Goal: Information Seeking & Learning: Check status

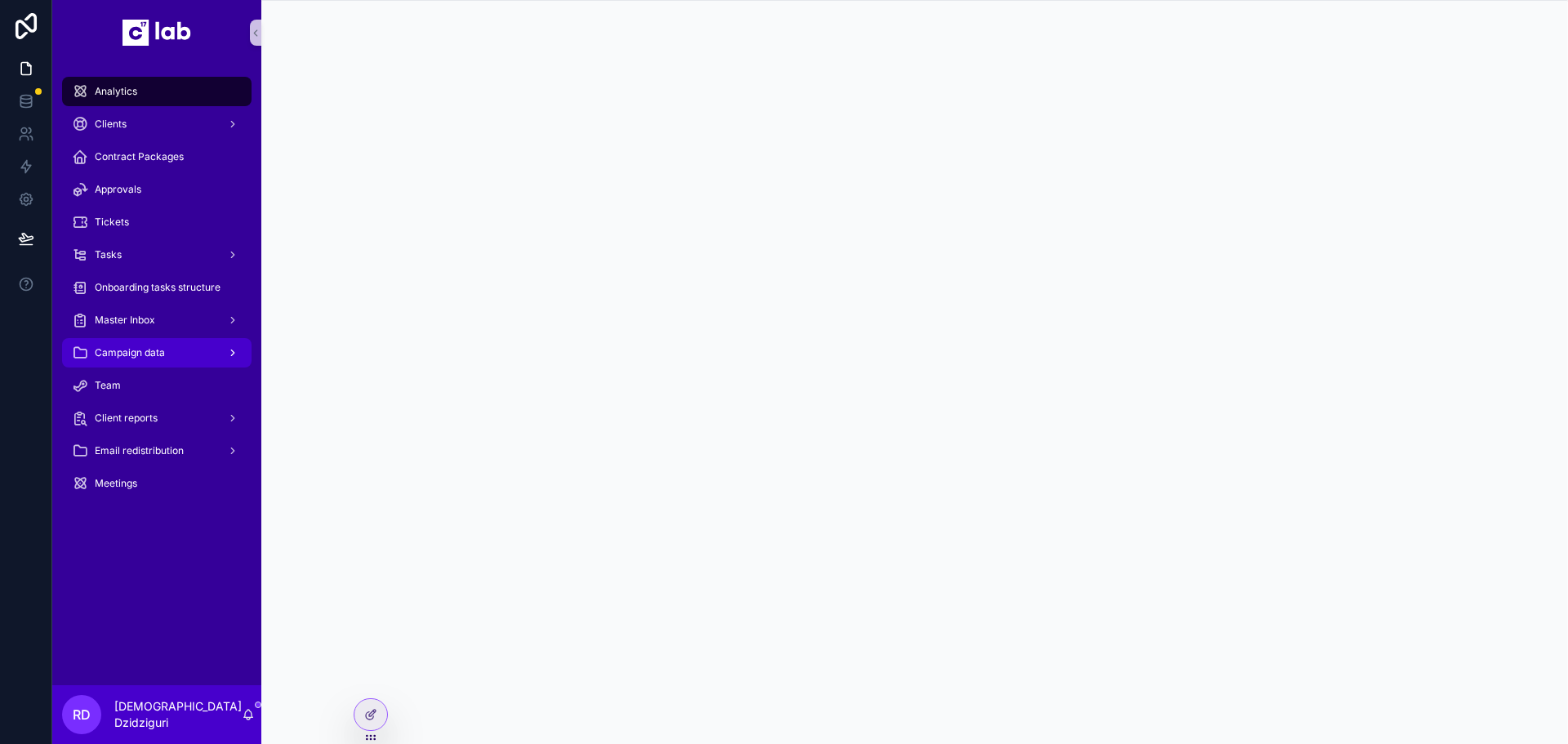
click at [156, 340] on div "Campaign data" at bounding box center [156, 353] width 170 height 26
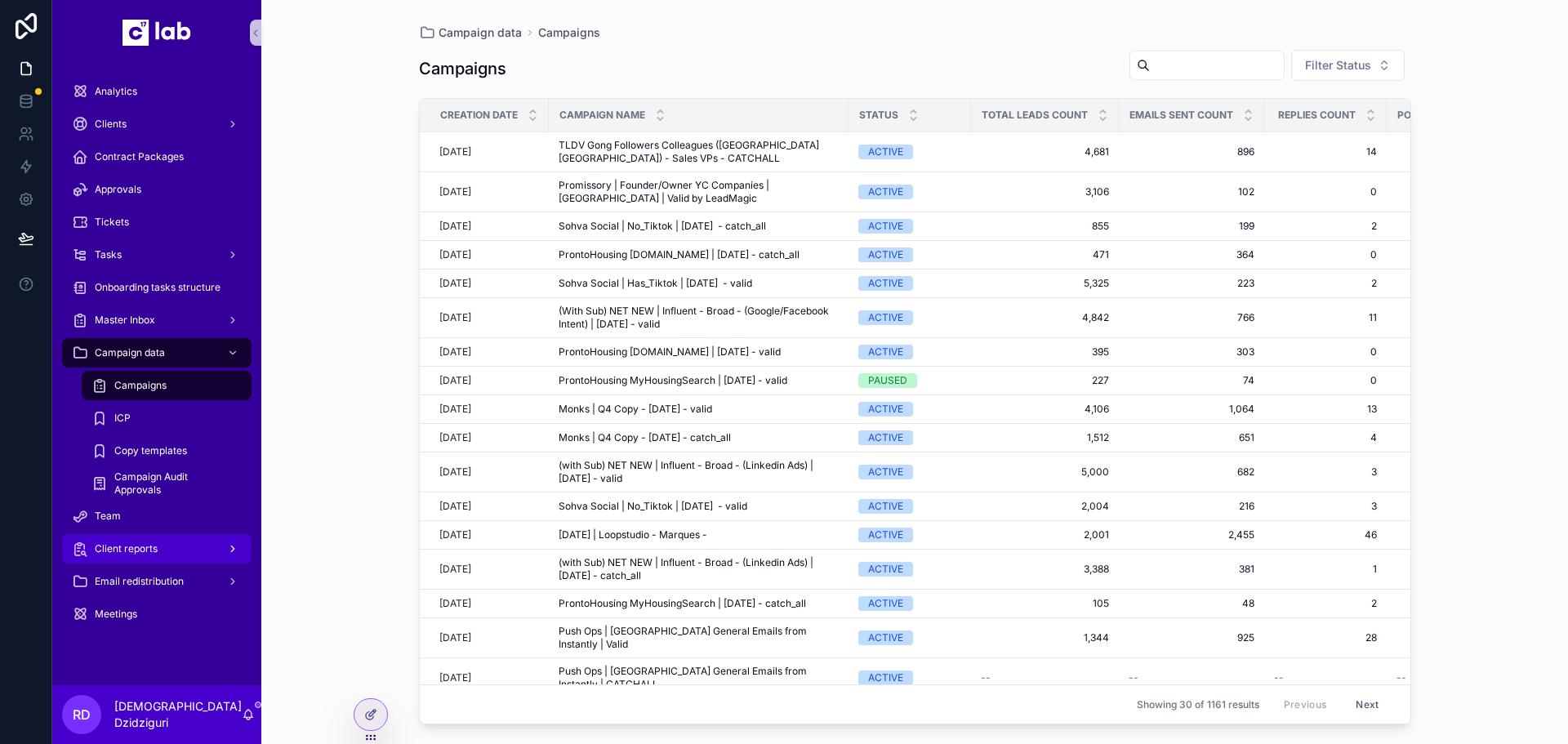
click at [141, 541] on div "Client reports" at bounding box center [156, 549] width 170 height 26
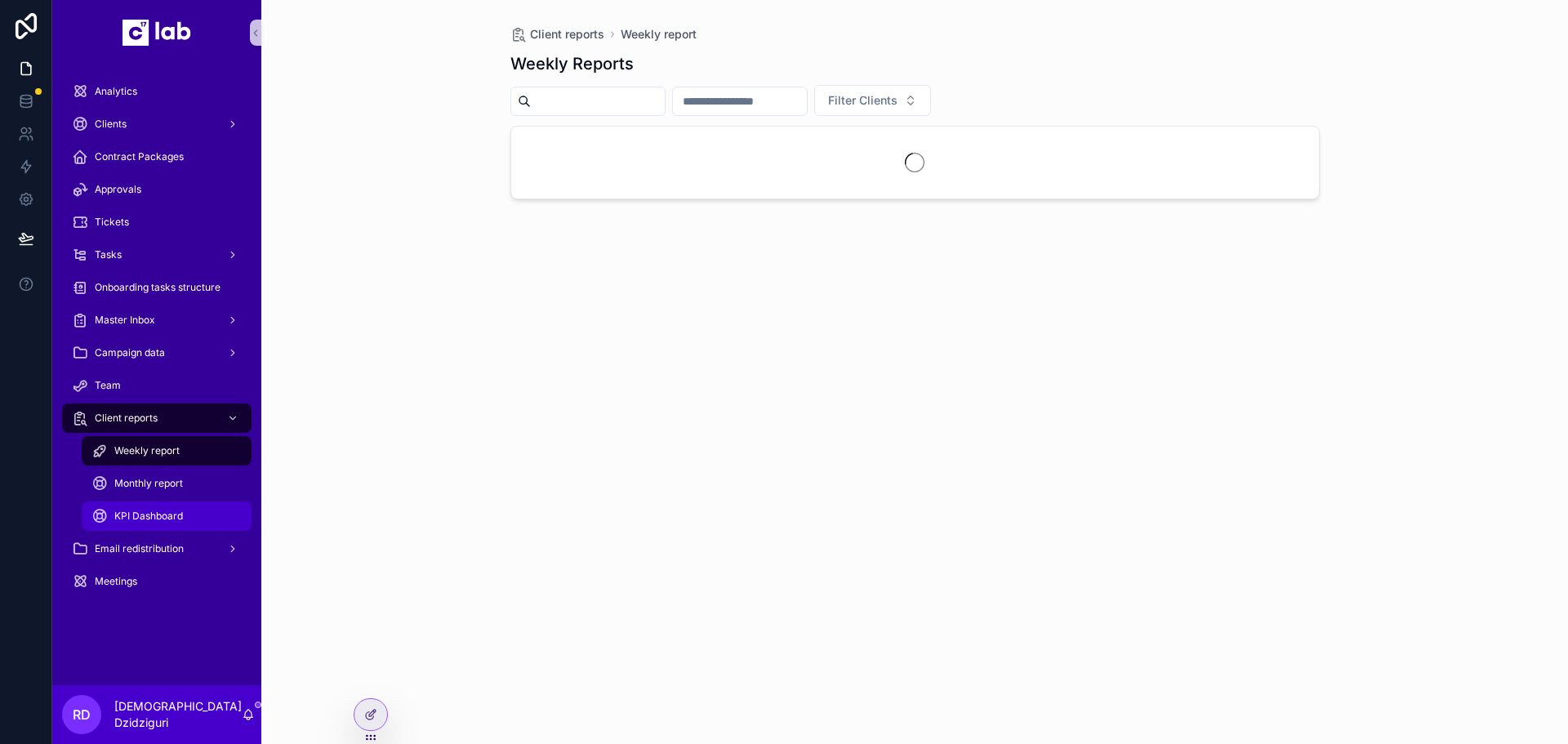
click at [156, 523] on div "KPI Dashboard" at bounding box center [166, 515] width 150 height 26
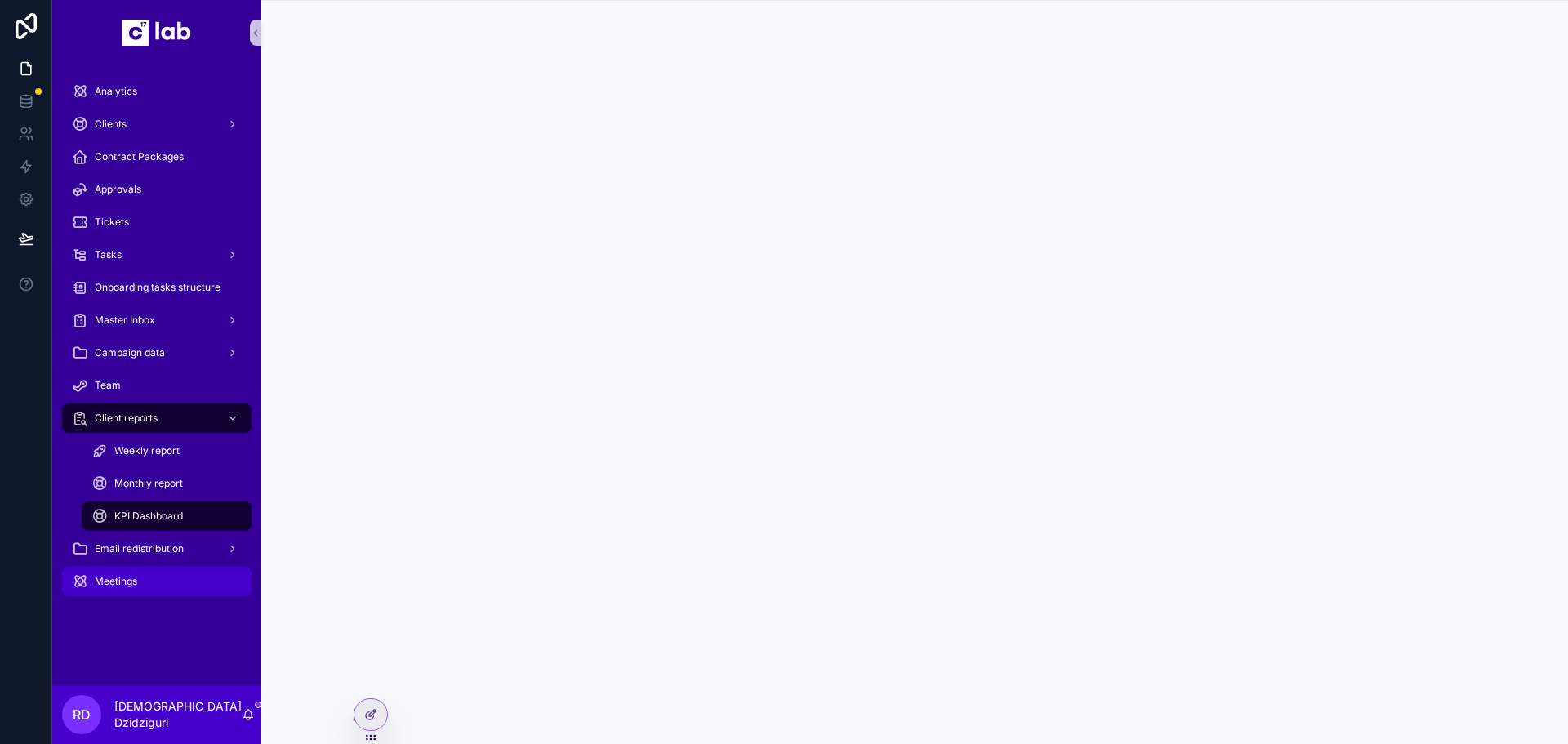
click at [106, 583] on span "Meetings" at bounding box center [115, 581] width 42 height 13
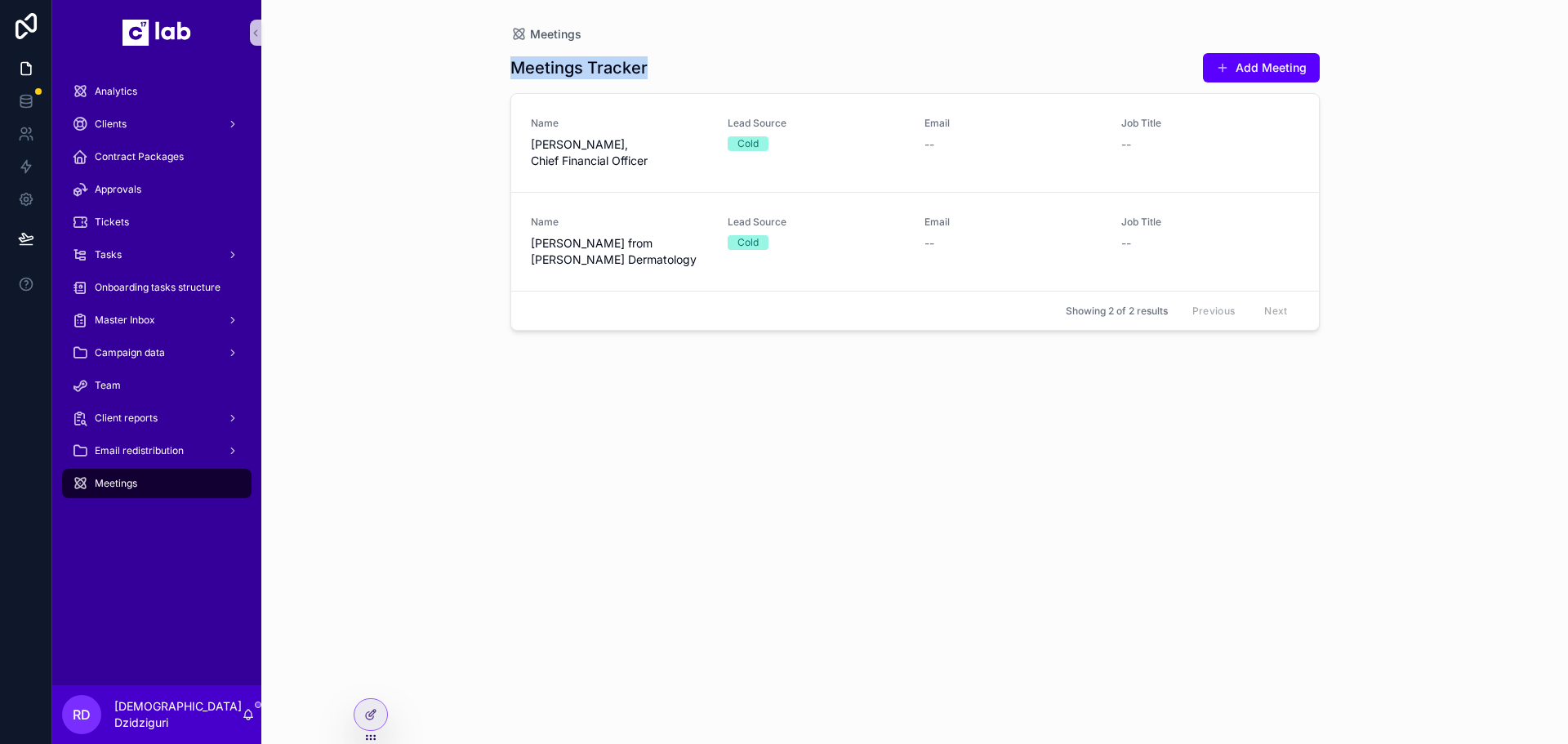
drag, startPoint x: 482, startPoint y: 65, endPoint x: 753, endPoint y: 71, distance: 271.1
click at [753, 71] on div "Meetings Meetings Tracker Add Meeting Name [PERSON_NAME], Chief Financial Offic…" at bounding box center [914, 372] width 1306 height 744
click at [753, 71] on div "Meetings Tracker Add Meeting" at bounding box center [915, 67] width 809 height 31
click at [580, 122] on span "Name" at bounding box center [619, 123] width 177 height 13
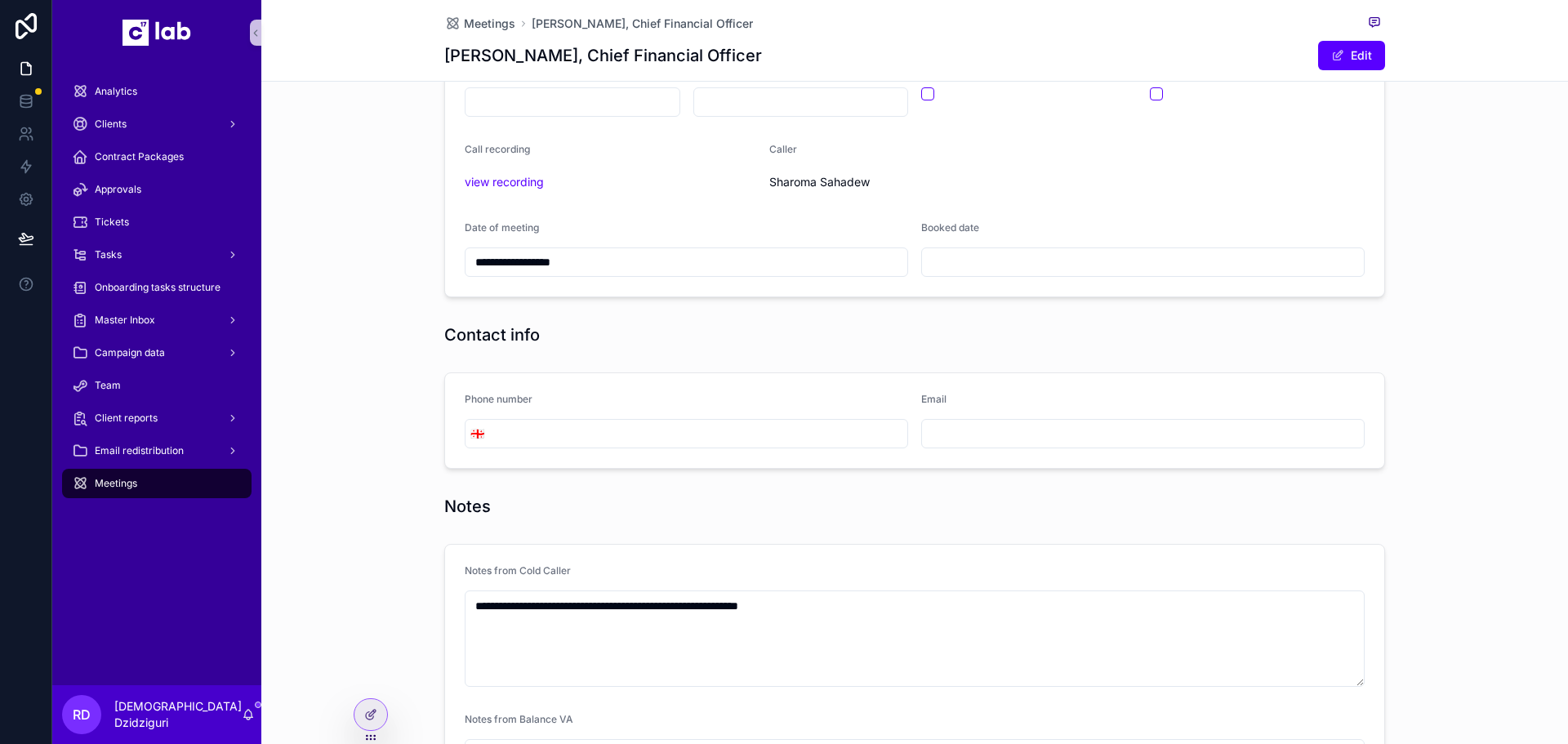
scroll to position [33, 0]
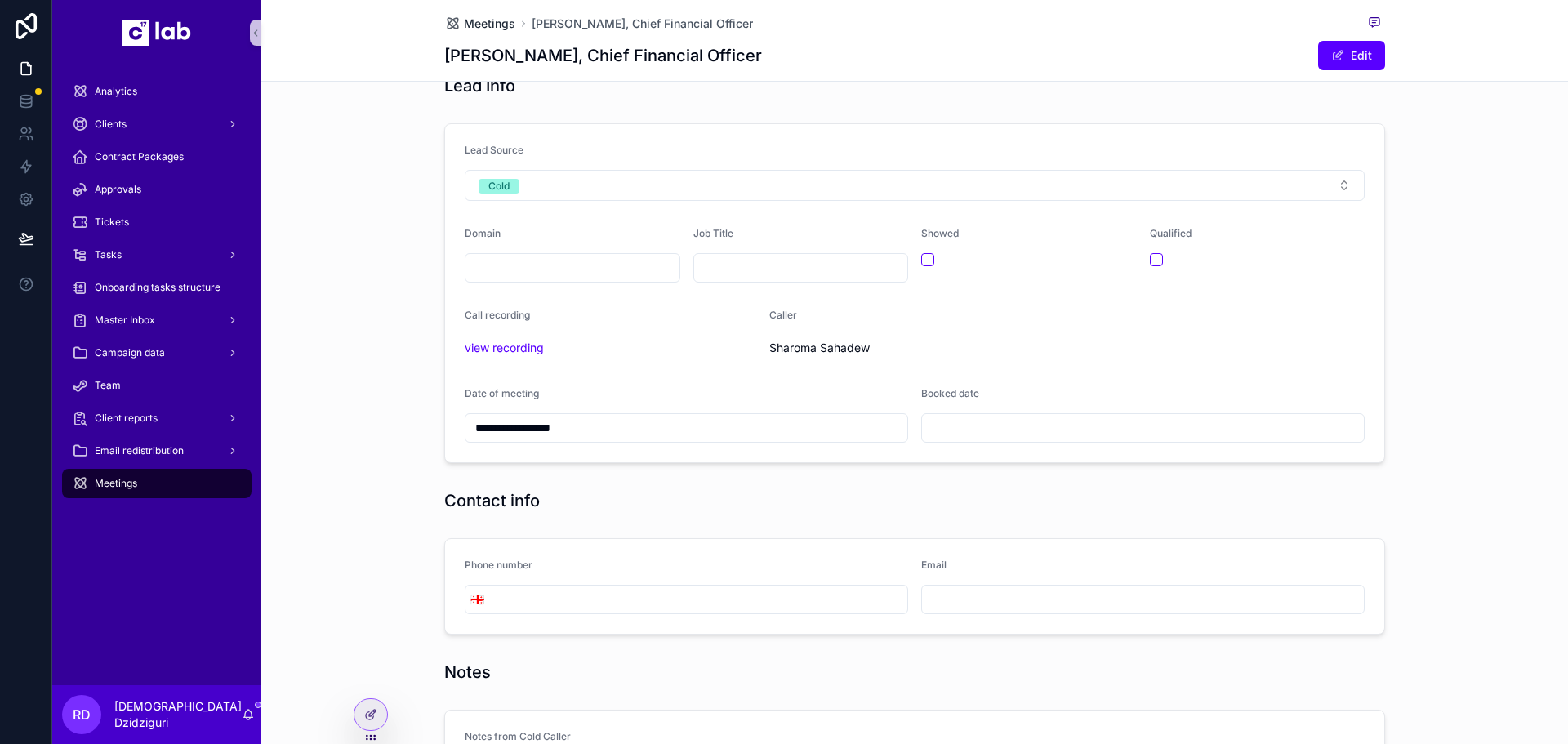
click at [503, 25] on span "Meetings" at bounding box center [489, 23] width 51 height 16
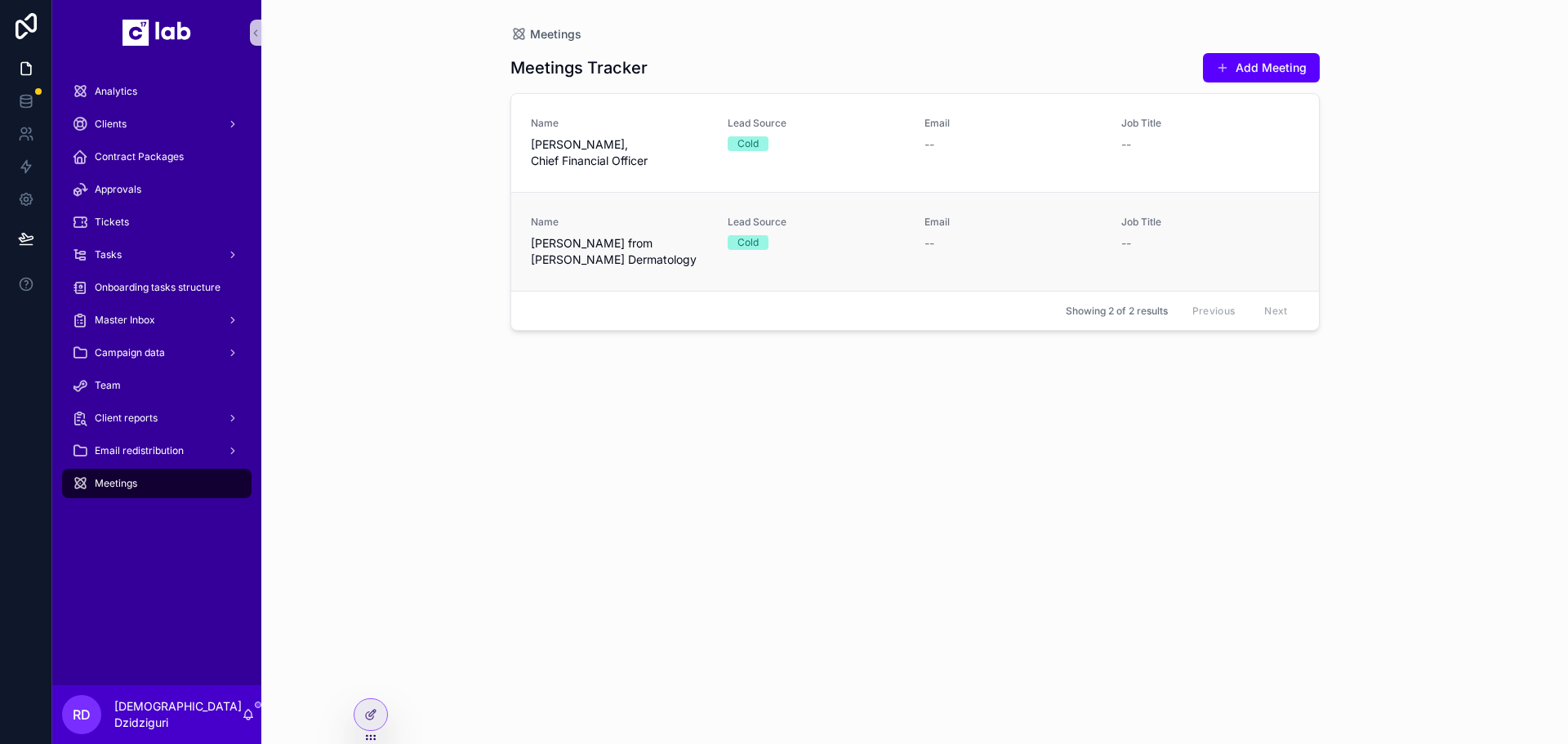
click at [662, 254] on span "[PERSON_NAME] from [PERSON_NAME] Dermatology" at bounding box center [619, 252] width 177 height 32
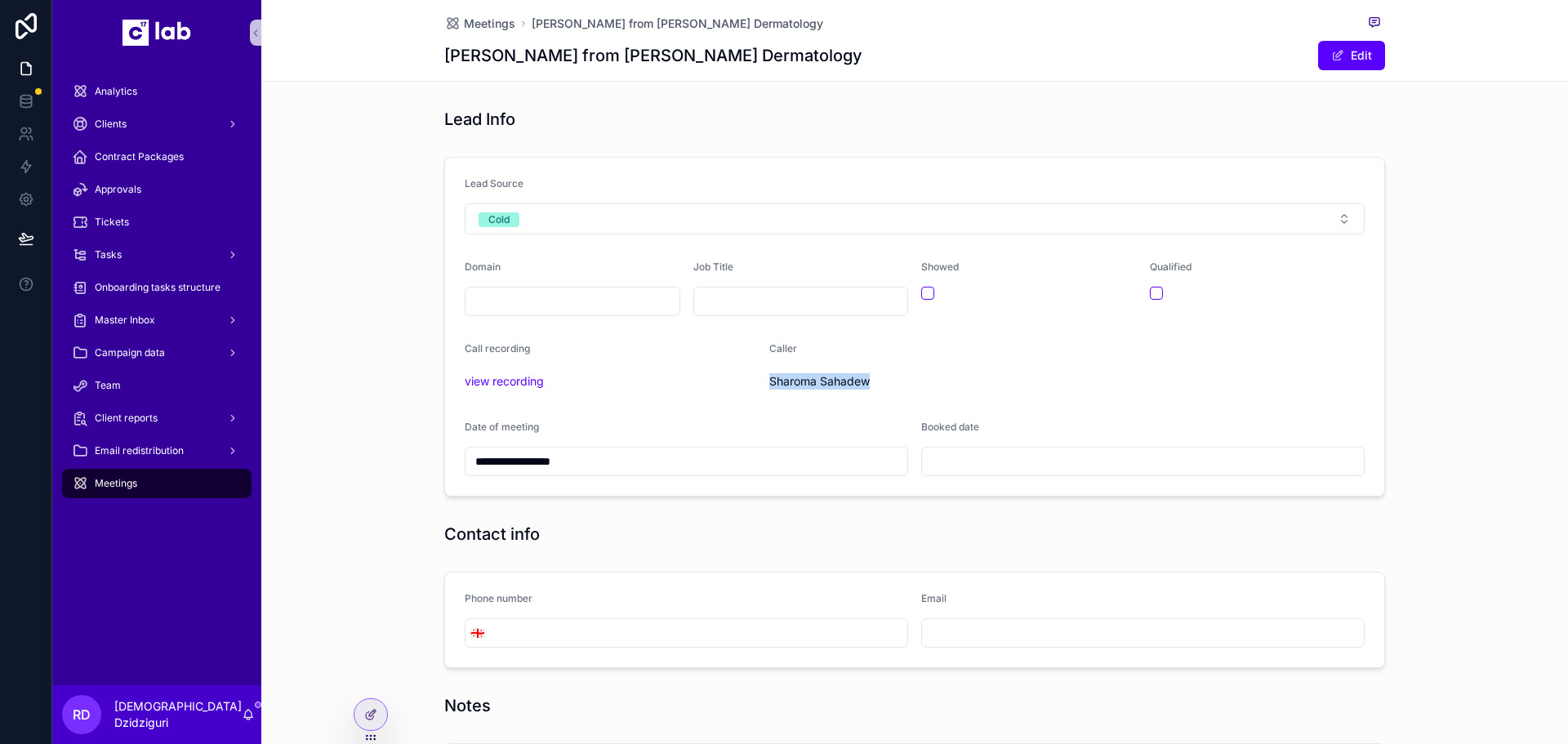
drag, startPoint x: 765, startPoint y: 381, endPoint x: 903, endPoint y: 392, distance: 138.4
click at [903, 392] on div "Sharoma Sahadew" at bounding box center [878, 381] width 216 height 26
drag, startPoint x: 878, startPoint y: 379, endPoint x: 765, endPoint y: 381, distance: 113.0
click at [770, 381] on span "Sharoma Sahadew" at bounding box center [878, 381] width 216 height 16
click at [464, 22] on span "Meetings" at bounding box center [489, 23] width 51 height 16
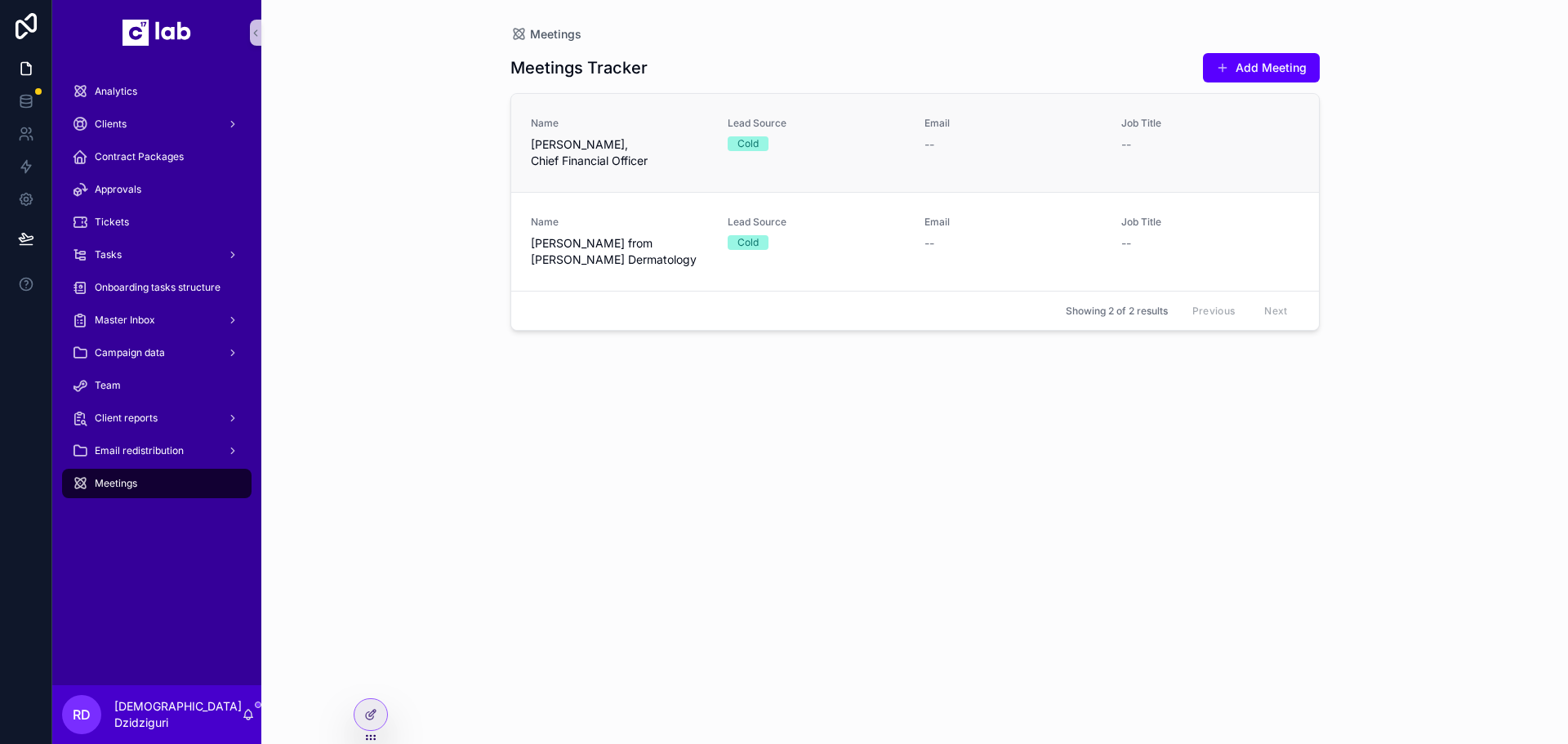
click at [604, 138] on span "[PERSON_NAME], Chief Financial Officer" at bounding box center [619, 153] width 177 height 32
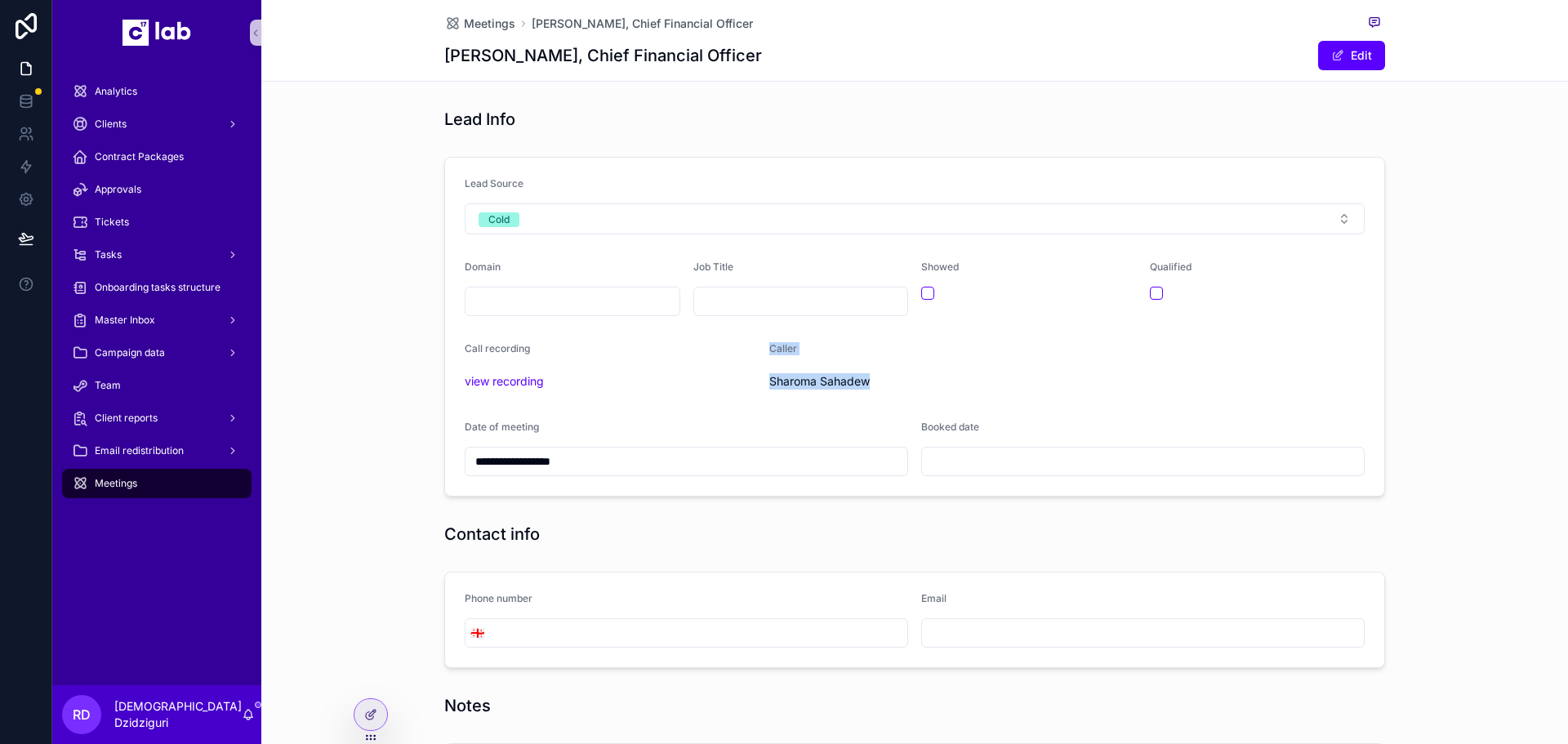
drag, startPoint x: 769, startPoint y: 379, endPoint x: 886, endPoint y: 377, distance: 117.0
click at [886, 377] on form "**********" at bounding box center [914, 327] width 939 height 338
click at [875, 384] on span "Sharoma Sahadew" at bounding box center [878, 381] width 216 height 16
click at [859, 383] on span "Sharoma Sahadew" at bounding box center [878, 381] width 216 height 16
drag, startPoint x: 864, startPoint y: 381, endPoint x: 762, endPoint y: 372, distance: 102.4
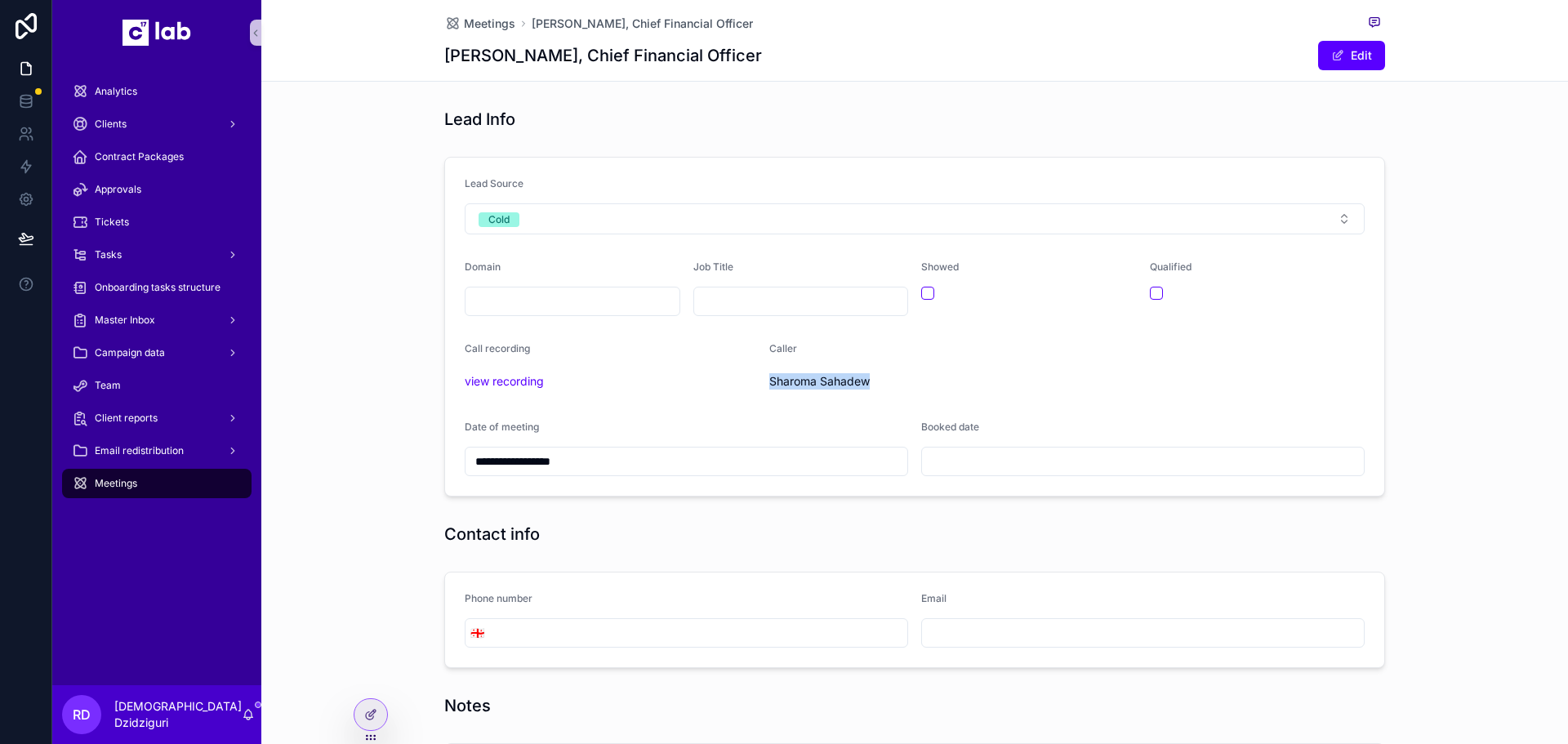
click at [762, 372] on form "**********" at bounding box center [914, 327] width 939 height 338
click at [717, 165] on form "**********" at bounding box center [914, 327] width 939 height 338
click at [512, 220] on span "Cold" at bounding box center [498, 220] width 40 height 14
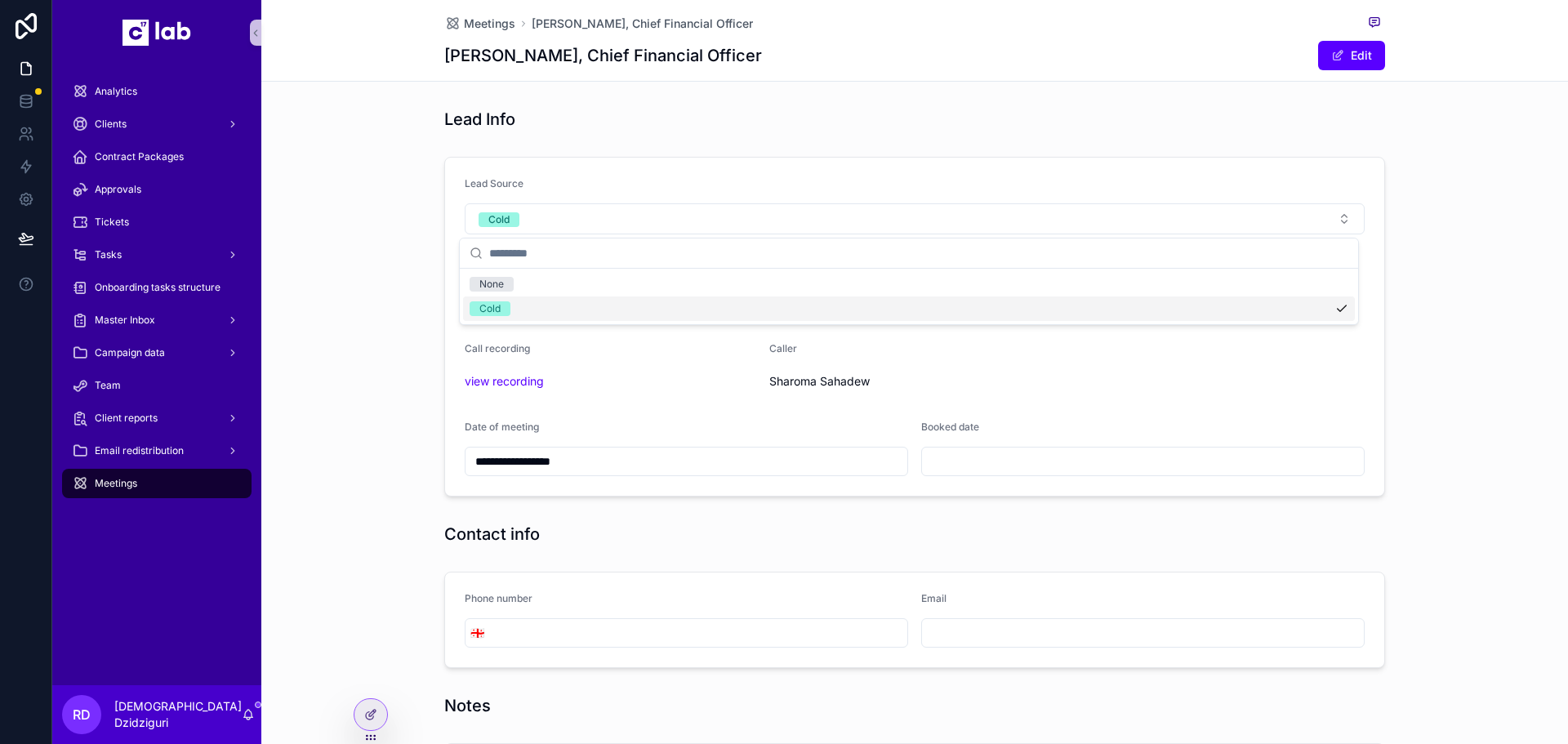
click at [379, 183] on div "**********" at bounding box center [914, 327] width 1306 height 353
